Goal: Transaction & Acquisition: Purchase product/service

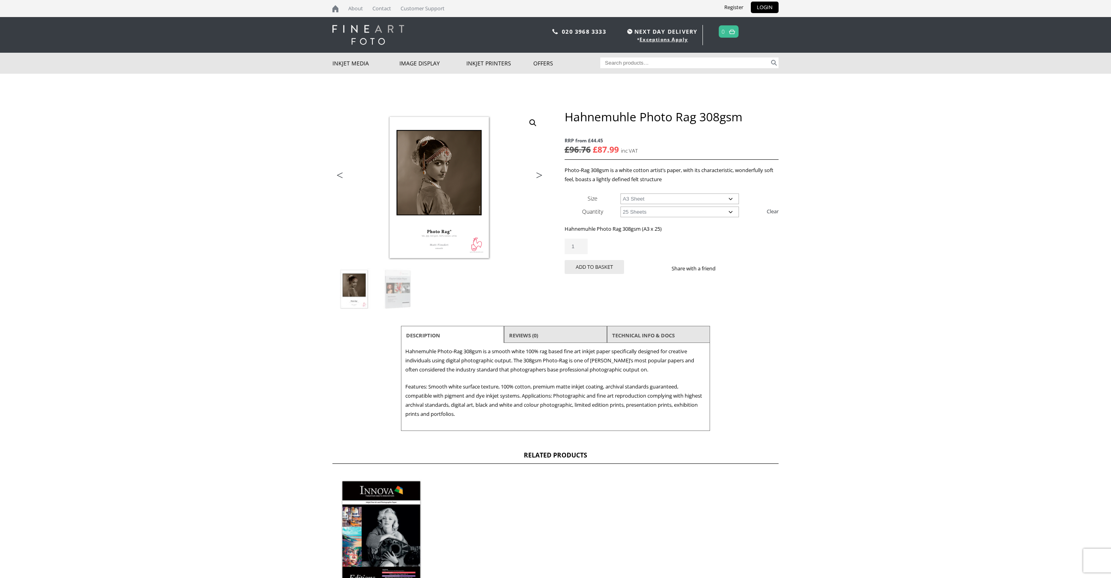
click at [729, 199] on select "Choose an option A4 Sheet A3 Sheet A3+ Sheet A2 Sheet" at bounding box center [679, 198] width 119 height 11
click at [620, 194] on select "Choose an option A4 Sheet A3 Sheet A3+ Sheet A2 Sheet" at bounding box center [679, 198] width 119 height 11
select select "a4-sheet"
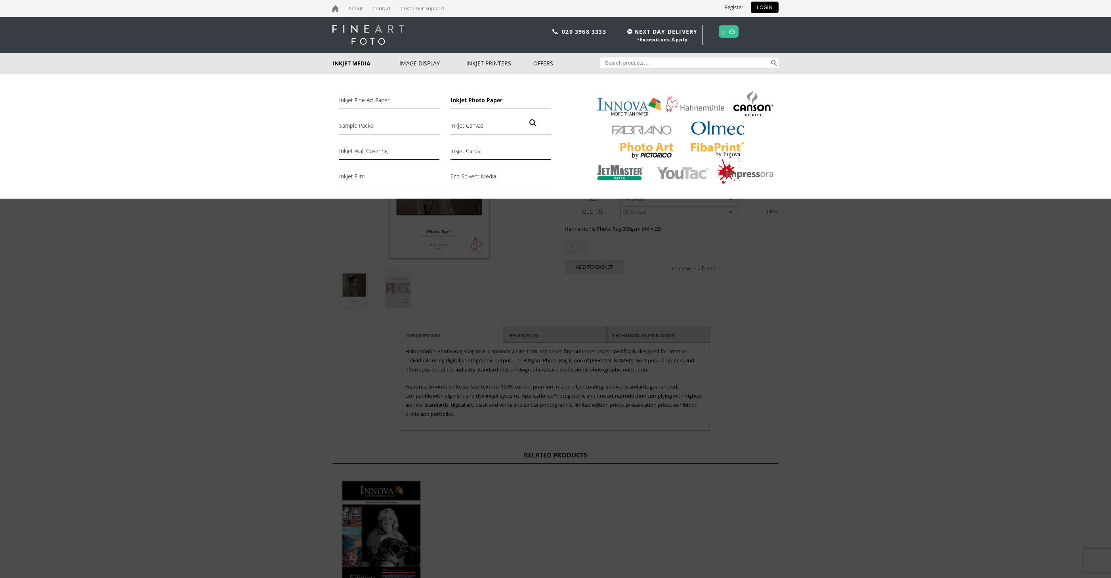
click at [469, 100] on link "Inkjet Photo Paper" at bounding box center [500, 101] width 100 height 13
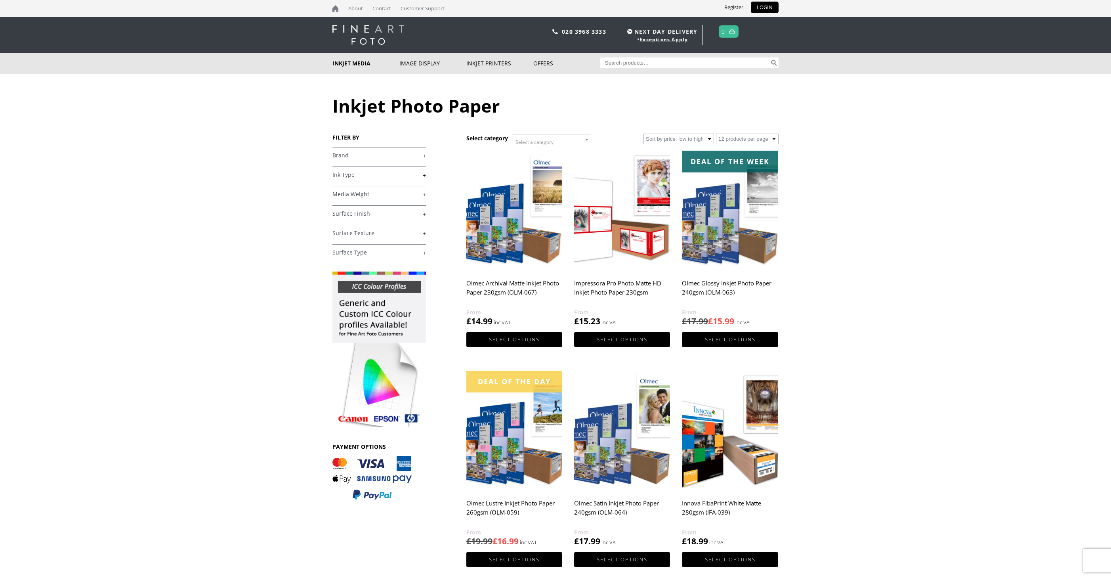
click at [344, 157] on link "+" at bounding box center [378, 156] width 93 height 8
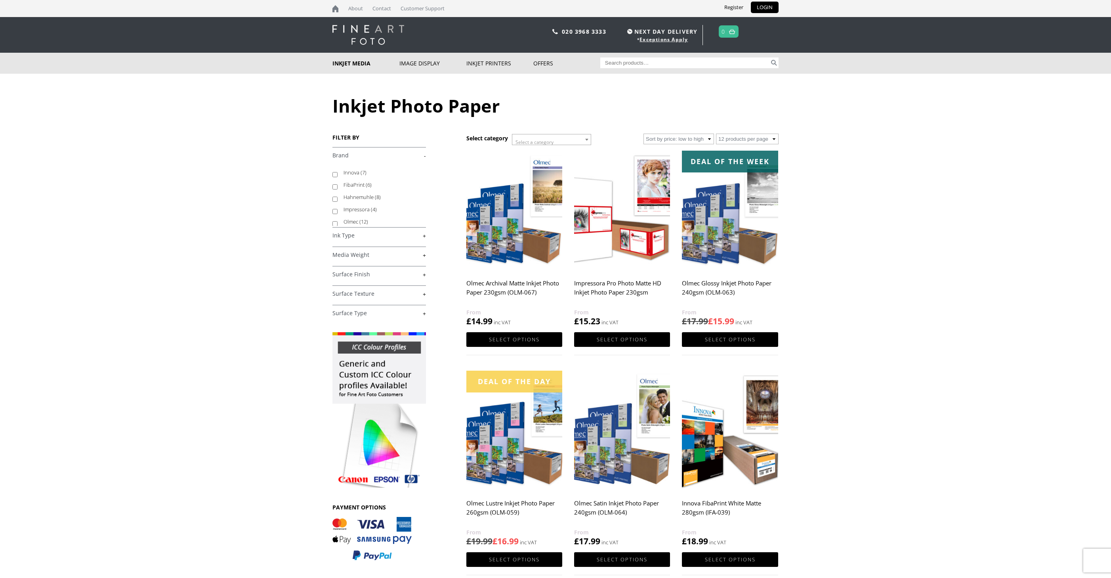
click at [360, 196] on label "Hahnemuhle (8)" at bounding box center [380, 197] width 75 height 12
click at [338, 196] on input "Hahnemuhle (8)" at bounding box center [334, 198] width 5 height 5
checkbox input "true"
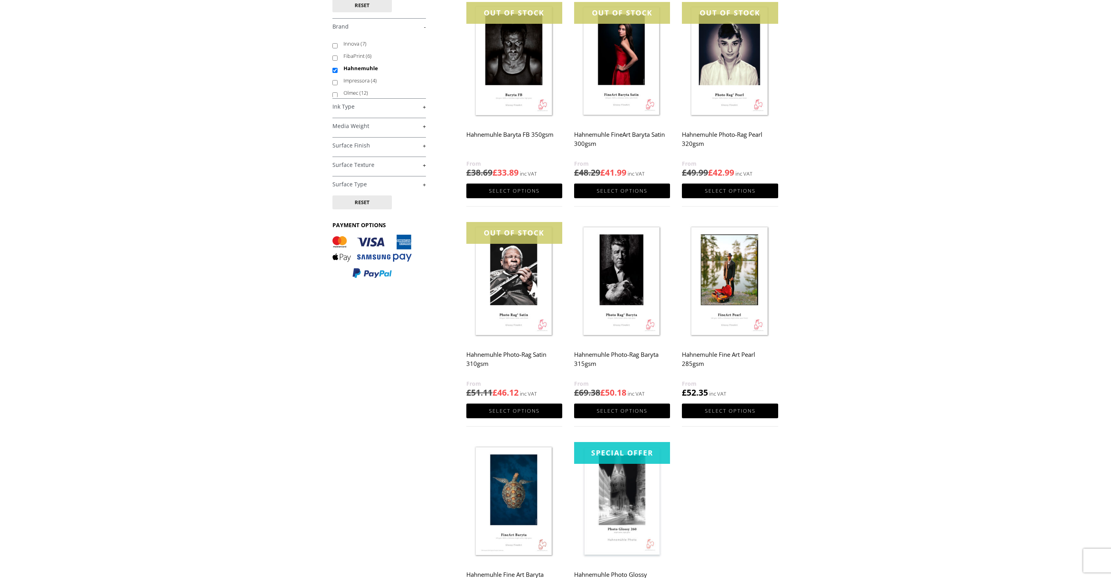
scroll to position [123, 0]
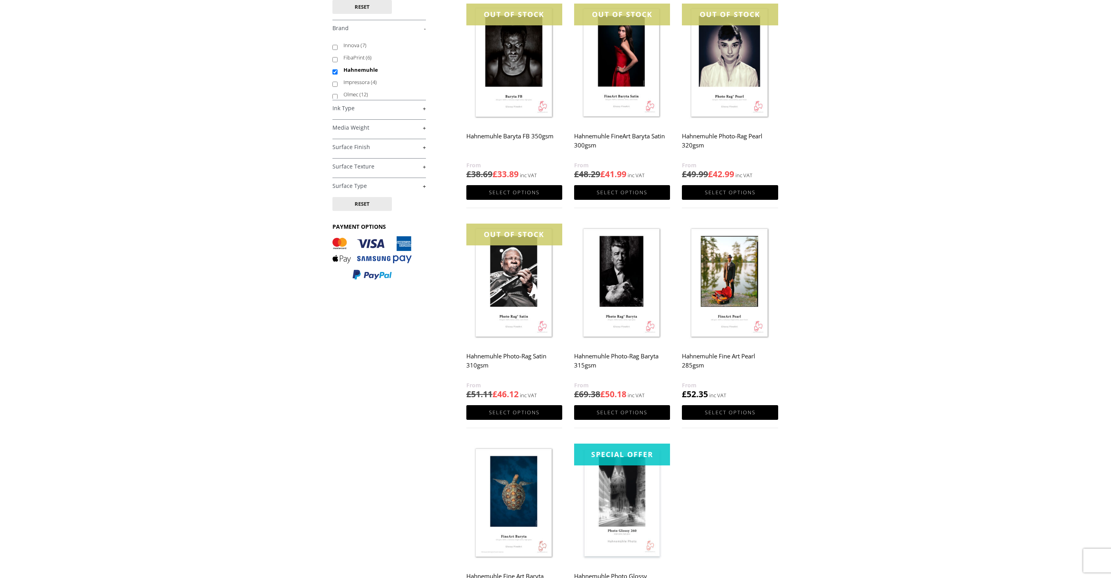
click at [623, 357] on h2 "Hahnemuhle Photo-Rag Baryta 315gsm" at bounding box center [622, 365] width 96 height 32
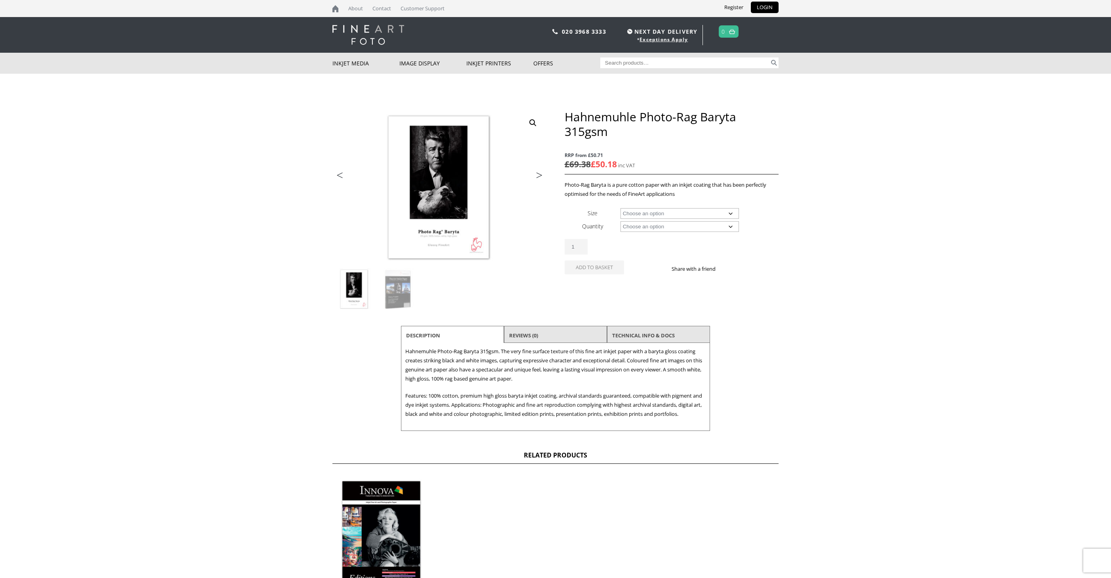
click at [725, 218] on select "Choose an option A4 Sheet A3 Sheet A3+ Sheet A2 Sheet 17" Wide Roll 24" Wide Ro…" at bounding box center [679, 213] width 119 height 11
click at [620, 209] on select "Choose an option A4 Sheet A3 Sheet A3+ Sheet A2 Sheet 17" Wide Roll 24" Wide Ro…" at bounding box center [679, 213] width 119 height 11
select select "a4-sheet"
click at [718, 231] on select "Choose an option 25 Sheets" at bounding box center [679, 226] width 119 height 11
select select "25-sheets"
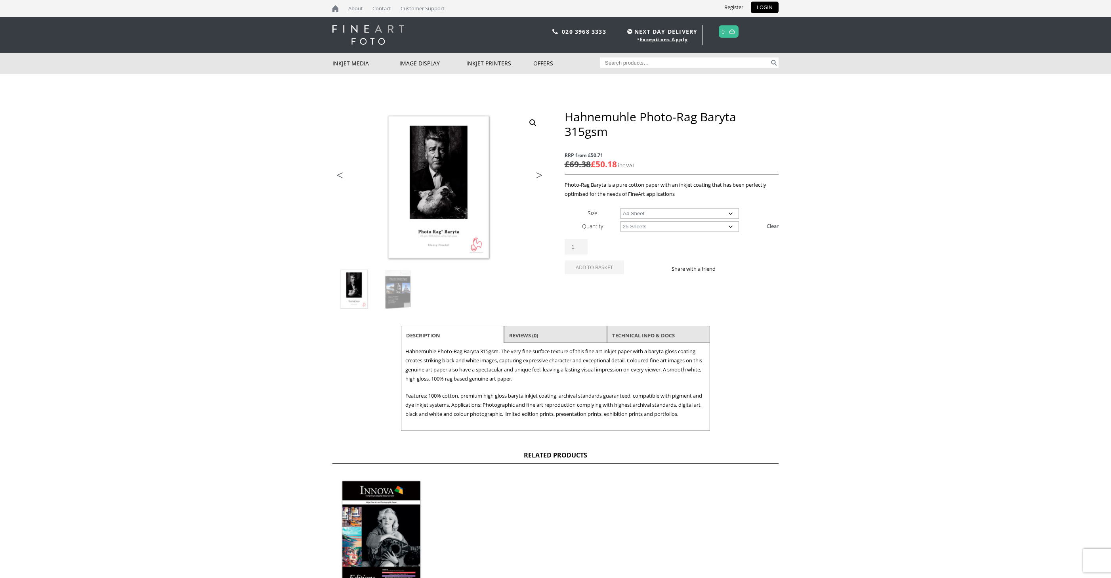
click at [620, 225] on select "Choose an option 25 Sheets" at bounding box center [679, 226] width 119 height 11
select select "a4-sheet"
